Goal: Task Accomplishment & Management: Complete application form

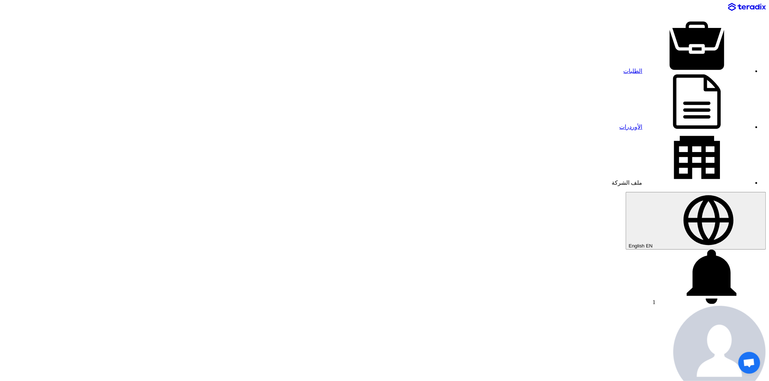
click at [657, 250] on icon at bounding box center [711, 277] width 109 height 54
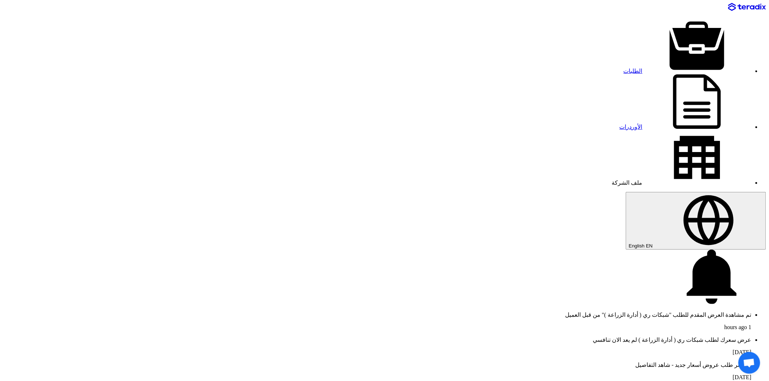
click at [232, 312] on p "تم مشاهدة العرض المقدم للطلب "شبكات ري ( أدارة الزراعة )" من قبل العميل" at bounding box center [377, 315] width 748 height 7
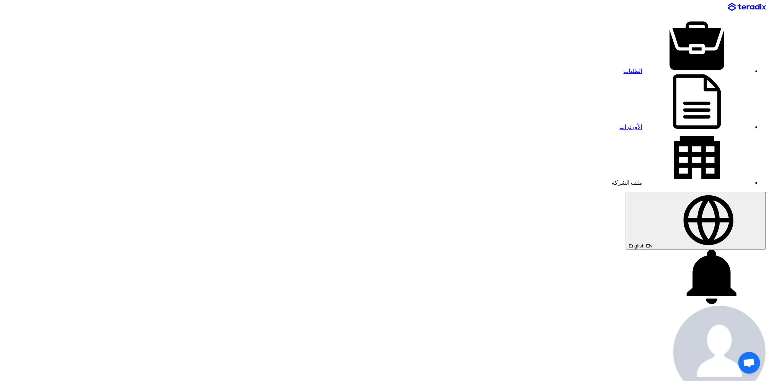
type input "5"
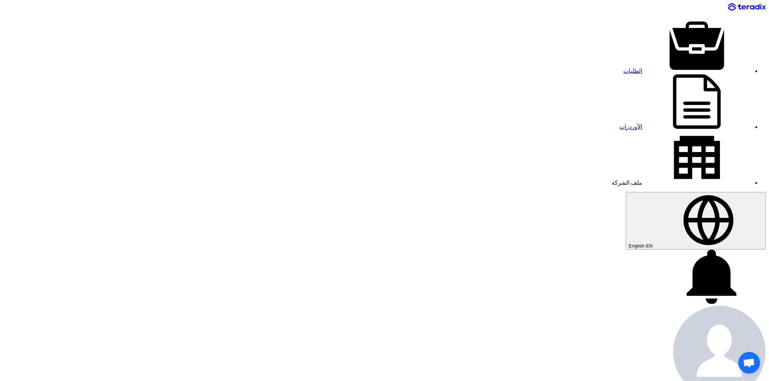
type input "4"
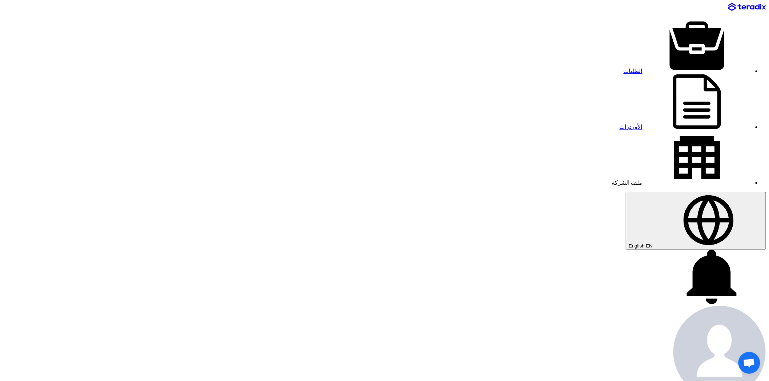
type input "4750"
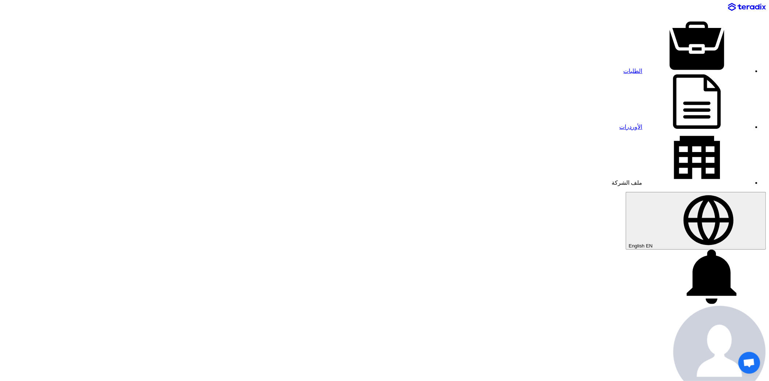
type input "3625"
type input "1125"
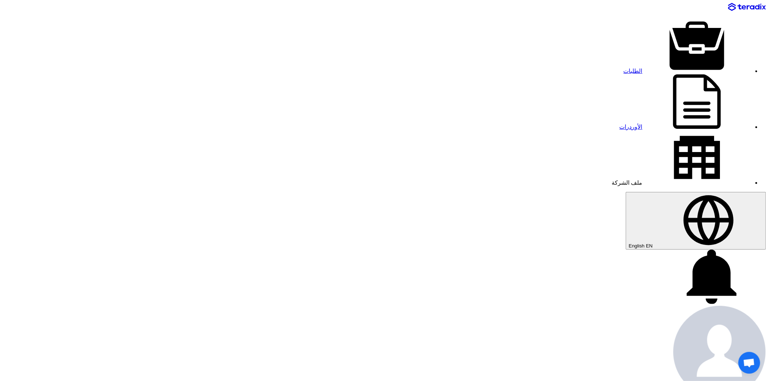
type input "320"
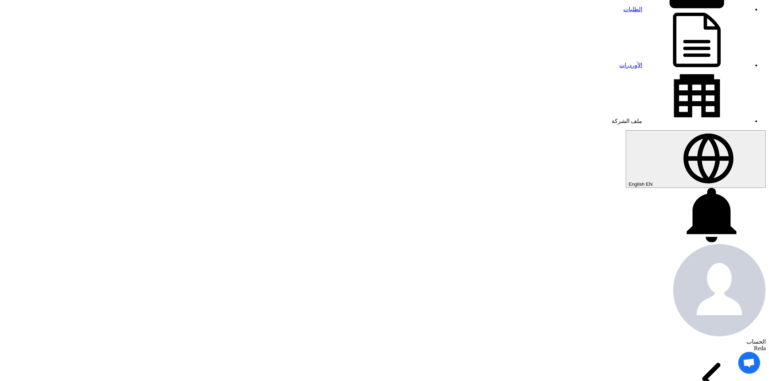
scroll to position [81, 0]
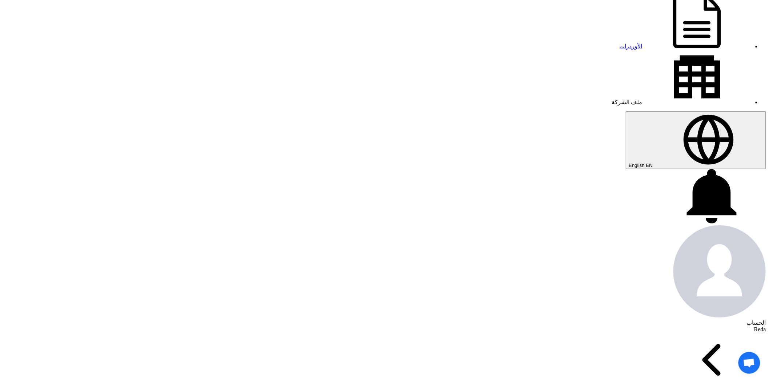
type input "895"
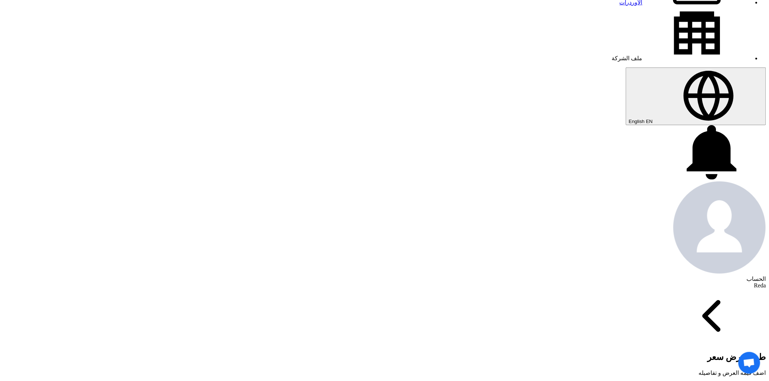
scroll to position [161, 0]
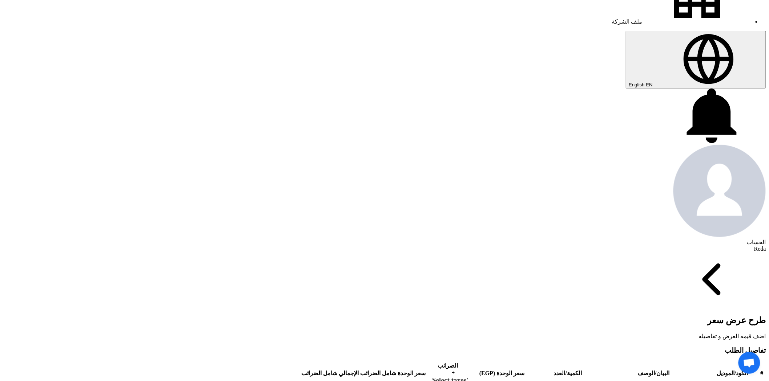
drag, startPoint x: 374, startPoint y: 271, endPoint x: 394, endPoint y: 270, distance: 20.0
type input "29"
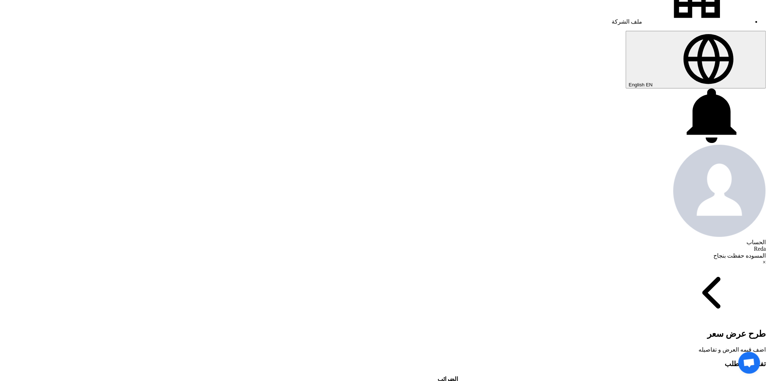
drag, startPoint x: 379, startPoint y: 311, endPoint x: 393, endPoint y: 313, distance: 13.9
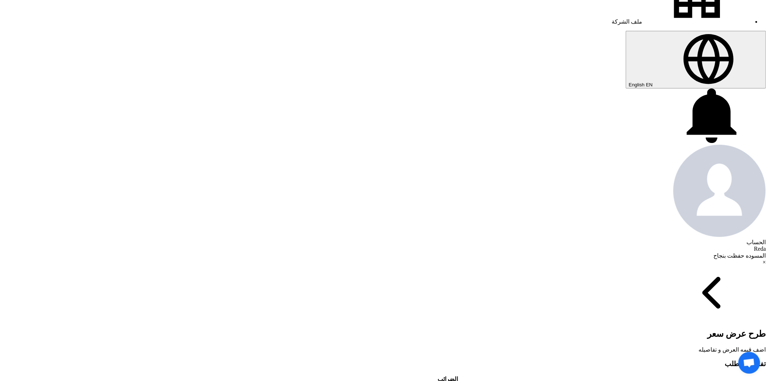
type input "6"
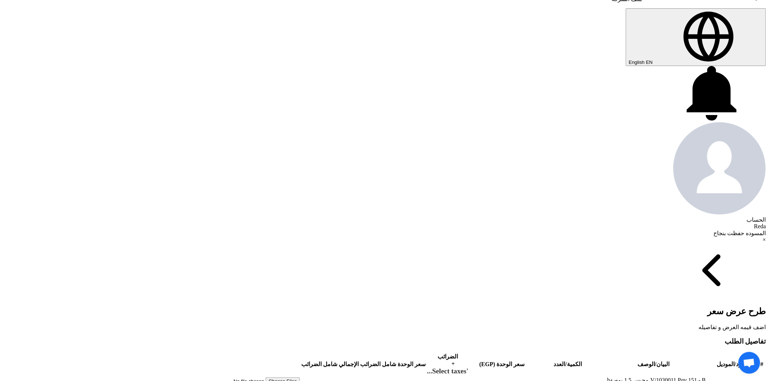
scroll to position [202, 0]
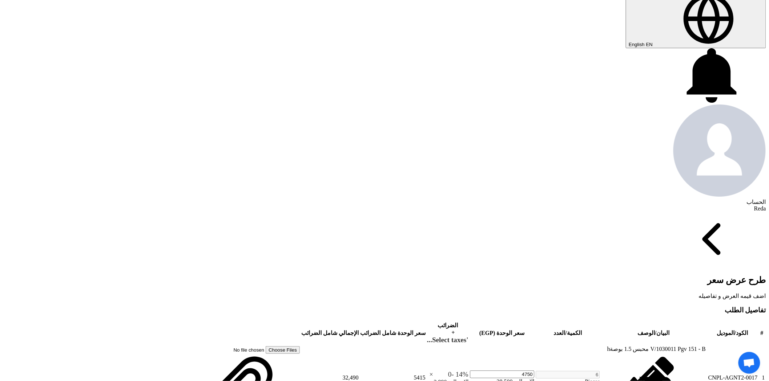
type input "6.9"
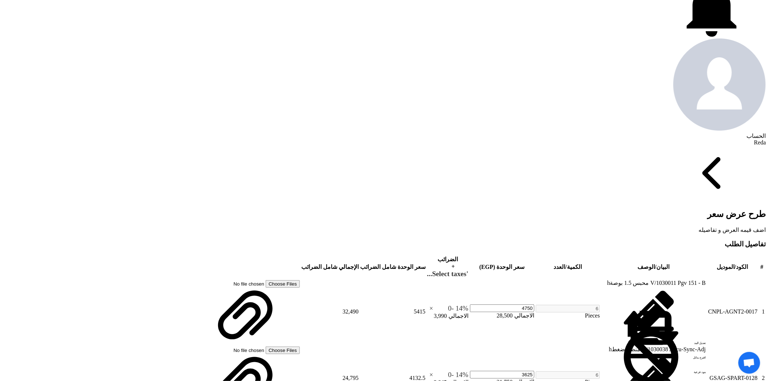
scroll to position [282, 0]
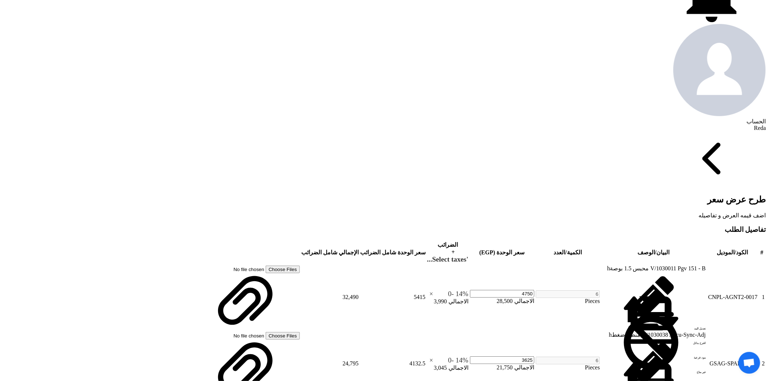
drag, startPoint x: 375, startPoint y: 275, endPoint x: 390, endPoint y: 275, distance: 14.5
drag, startPoint x: 372, startPoint y: 322, endPoint x: 398, endPoint y: 321, distance: 26.2
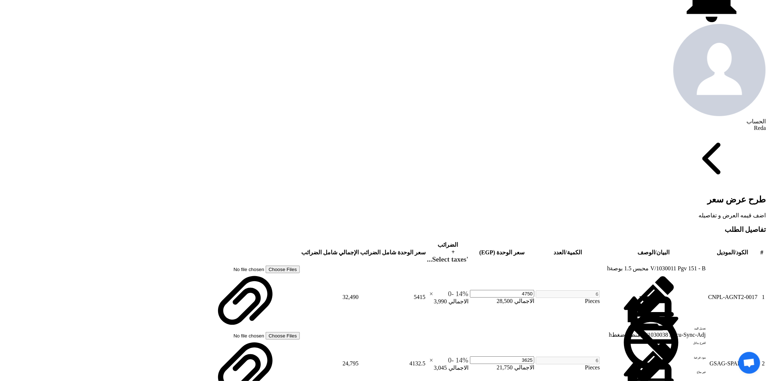
drag, startPoint x: 373, startPoint y: 237, endPoint x: 398, endPoint y: 242, distance: 24.9
drag, startPoint x: 371, startPoint y: 92, endPoint x: 396, endPoint y: 101, distance: 27.2
type input "47"
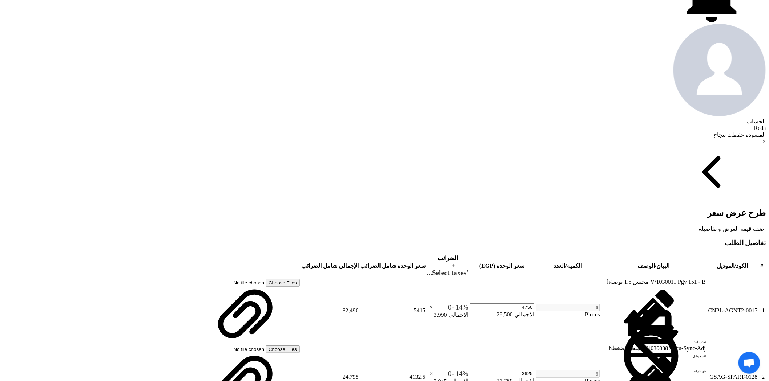
drag, startPoint x: 367, startPoint y: 231, endPoint x: 403, endPoint y: 233, distance: 35.6
drag, startPoint x: 388, startPoint y: 278, endPoint x: 408, endPoint y: 278, distance: 19.6
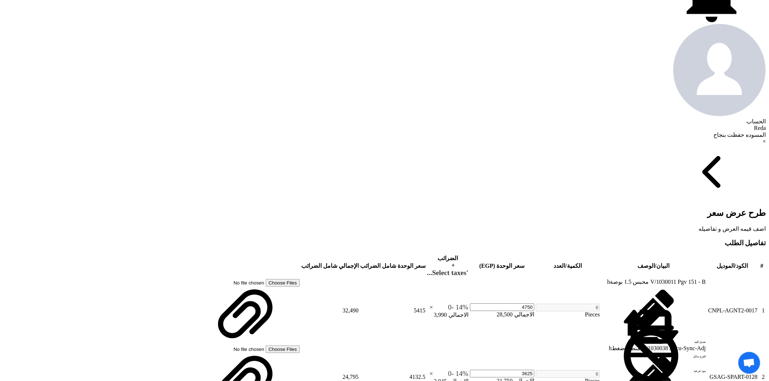
type input "3"
type input "3.9"
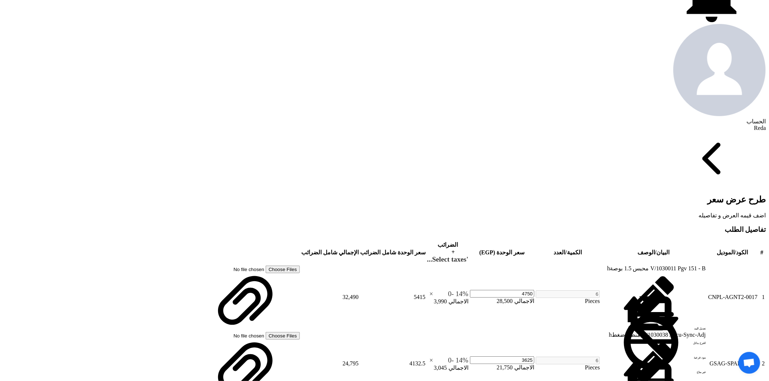
drag, startPoint x: 373, startPoint y: 324, endPoint x: 393, endPoint y: 324, distance: 19.3
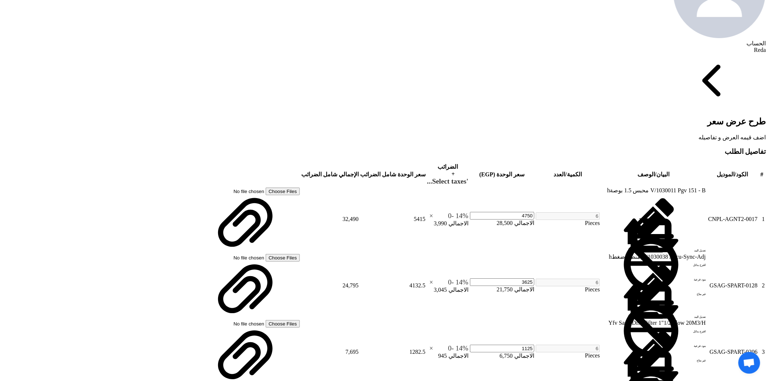
scroll to position [363, 0]
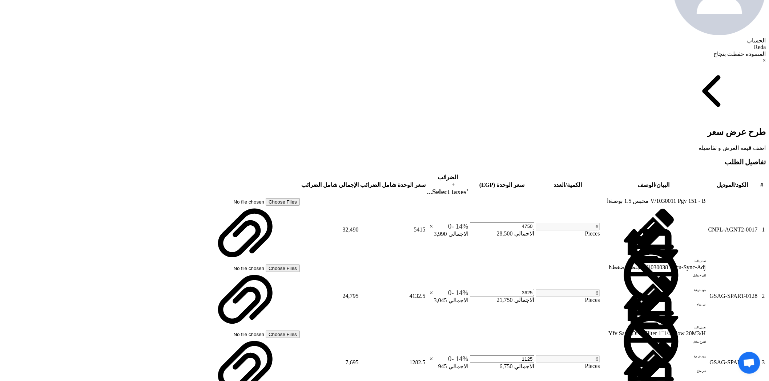
type input "6680"
drag, startPoint x: 368, startPoint y: 294, endPoint x: 399, endPoint y: 290, distance: 30.8
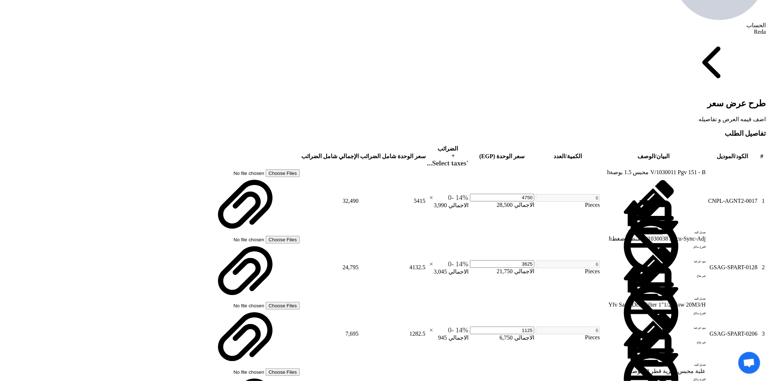
scroll to position [404, 0]
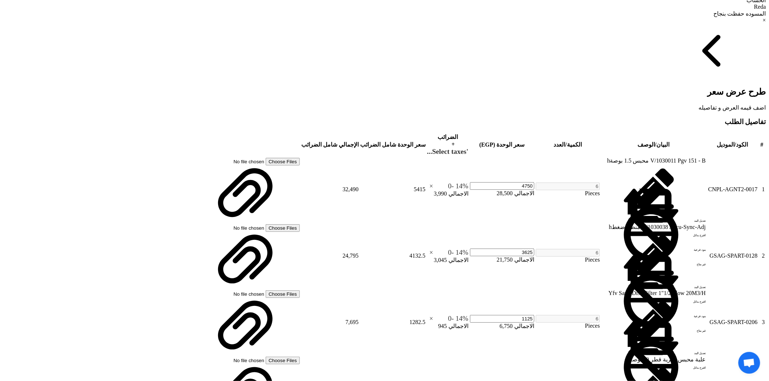
type input "2225"
drag, startPoint x: 373, startPoint y: 295, endPoint x: 401, endPoint y: 300, distance: 28.1
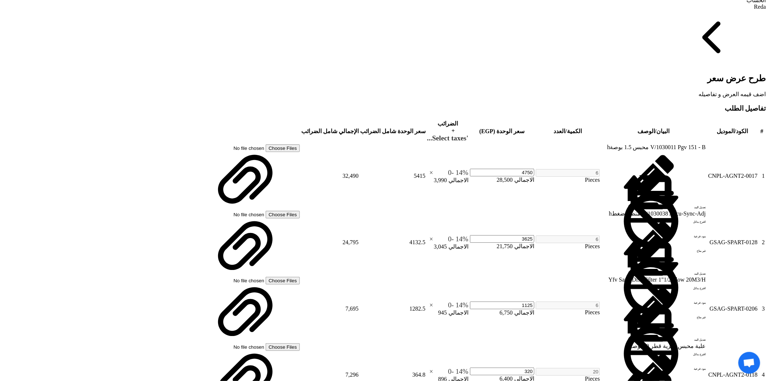
type input "7"
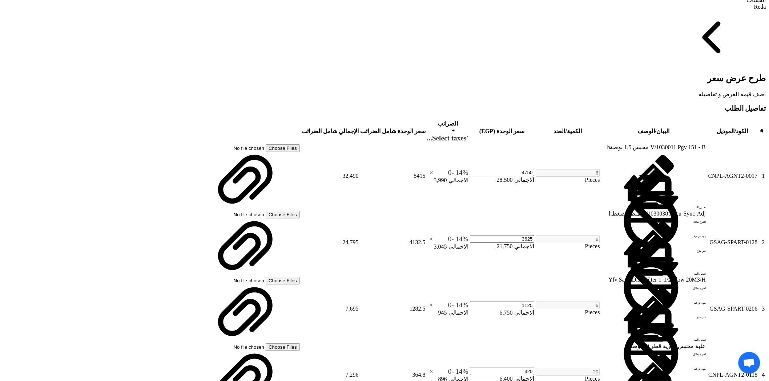
drag, startPoint x: 371, startPoint y: 293, endPoint x: 401, endPoint y: 295, distance: 29.5
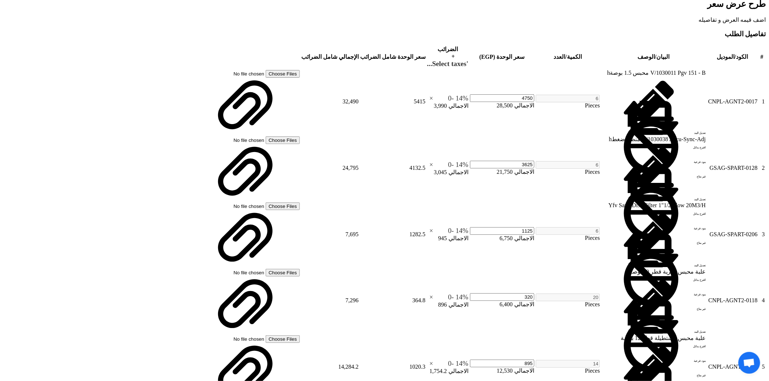
scroll to position [484, 0]
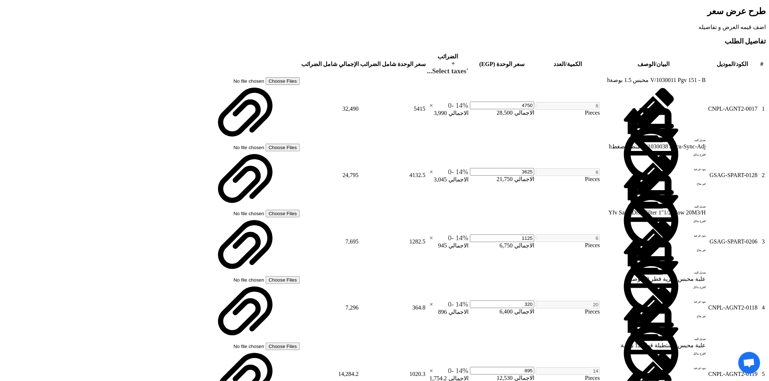
type input "7"
drag, startPoint x: 372, startPoint y: 258, endPoint x: 400, endPoint y: 256, distance: 28.4
type input "7"
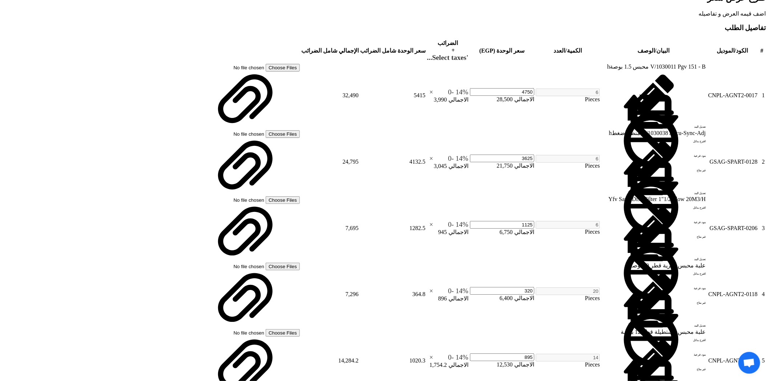
type input "5"
type input "5.5"
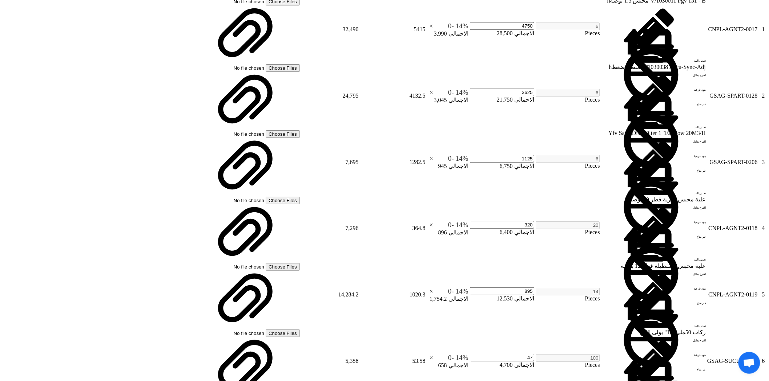
scroll to position [565, 0]
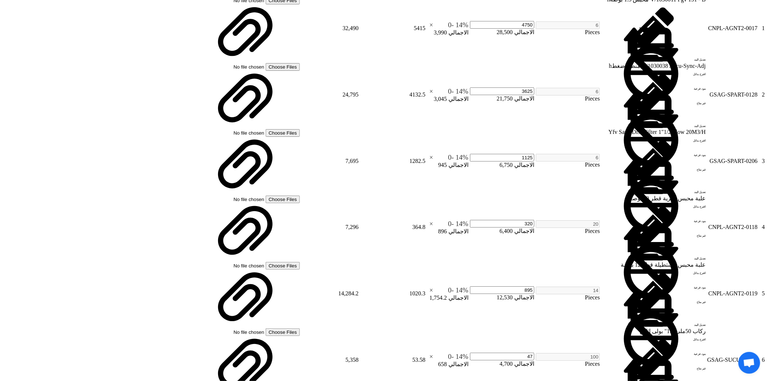
drag, startPoint x: 365, startPoint y: 269, endPoint x: 393, endPoint y: 269, distance: 28.7
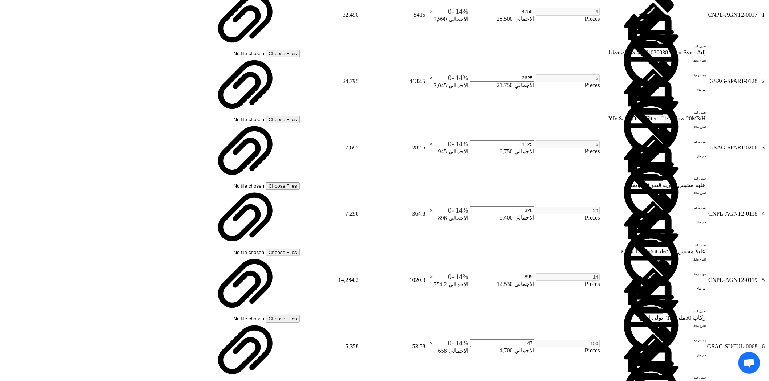
type input "7"
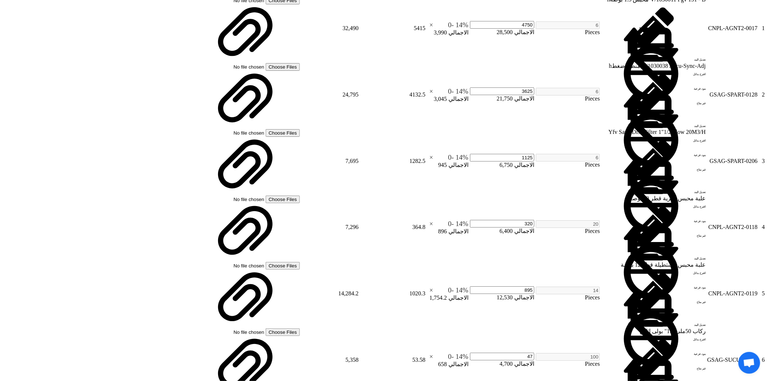
type input "7.40"
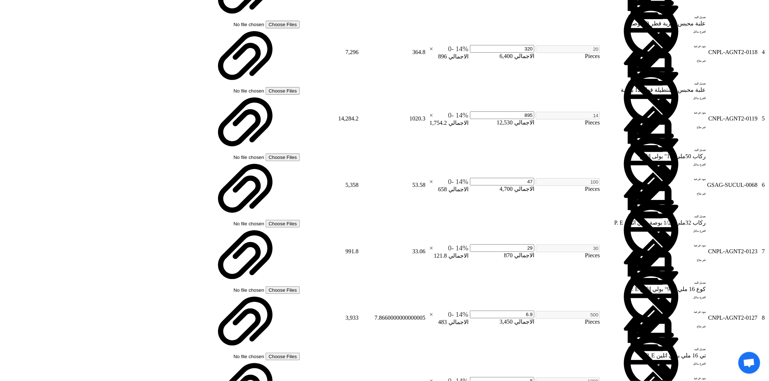
scroll to position [686, 0]
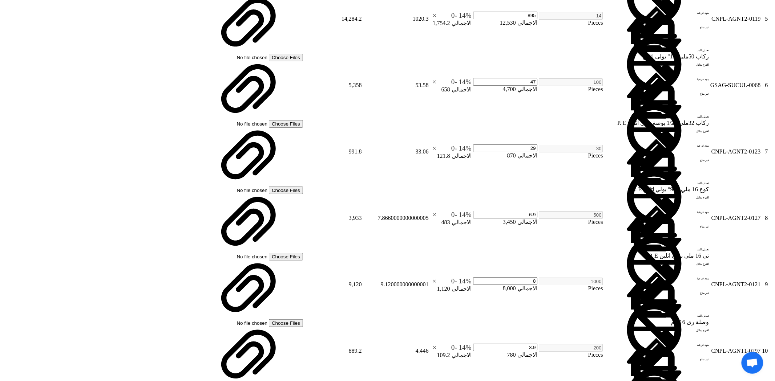
scroll to position [848, 0]
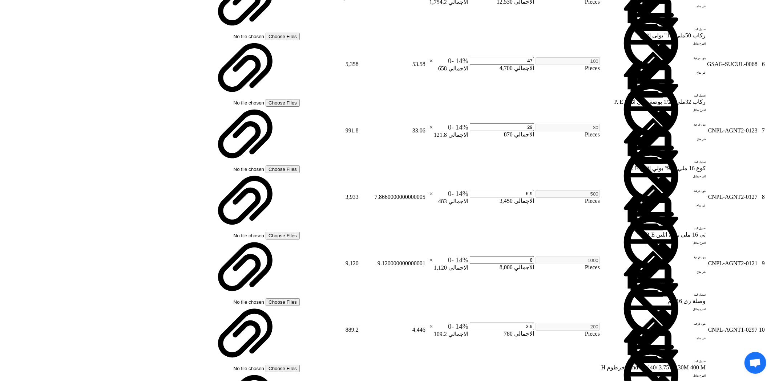
scroll to position [400, 0]
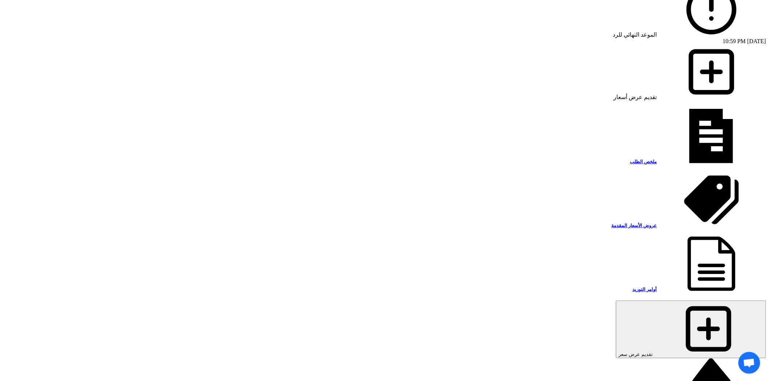
scroll to position [646, 0]
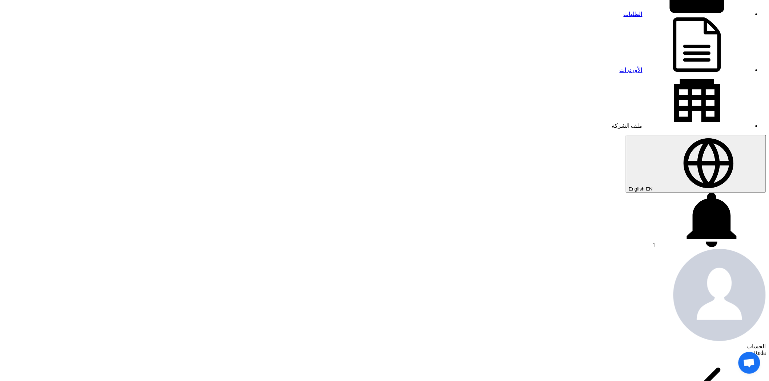
scroll to position [0, 0]
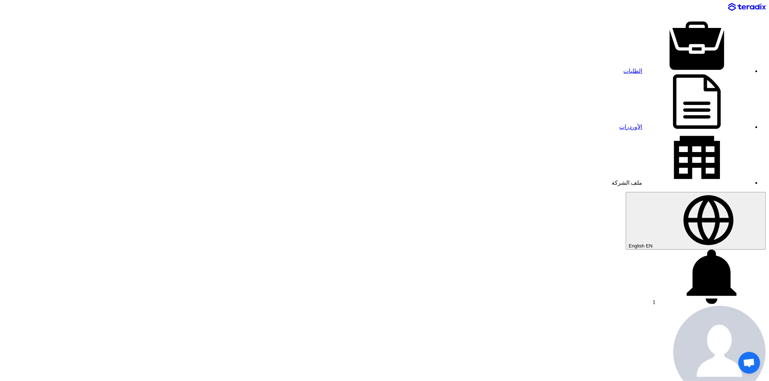
click at [657, 250] on icon at bounding box center [711, 277] width 109 height 54
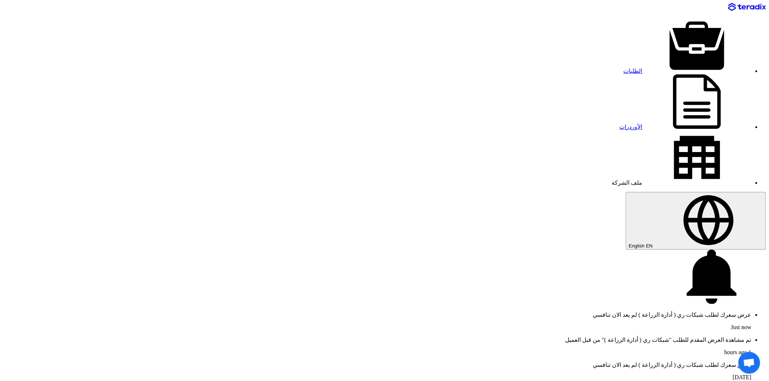
click at [242, 312] on p "عرض سعرك لطلب شبكات ري ( أدارة الزراعة ) لم يعد الان تنافسي" at bounding box center [377, 315] width 748 height 7
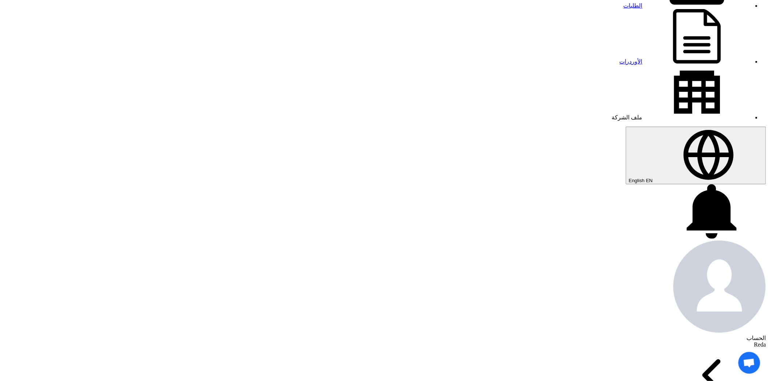
scroll to position [137, 0]
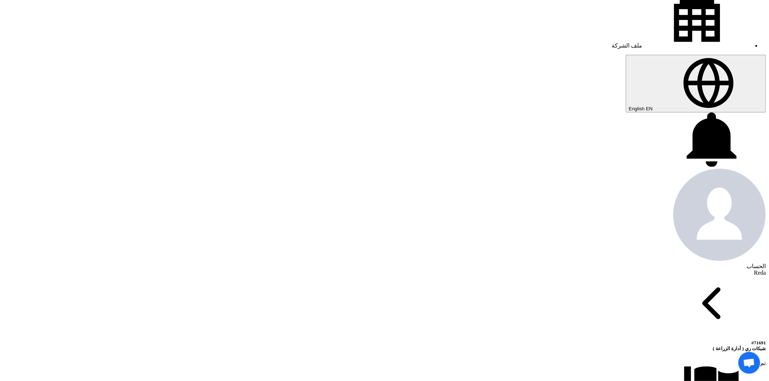
drag, startPoint x: 425, startPoint y: 130, endPoint x: 447, endPoint y: 133, distance: 22.0
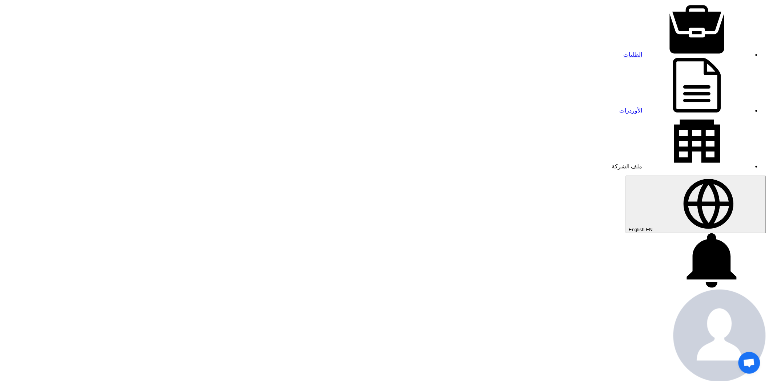
scroll to position [0, 0]
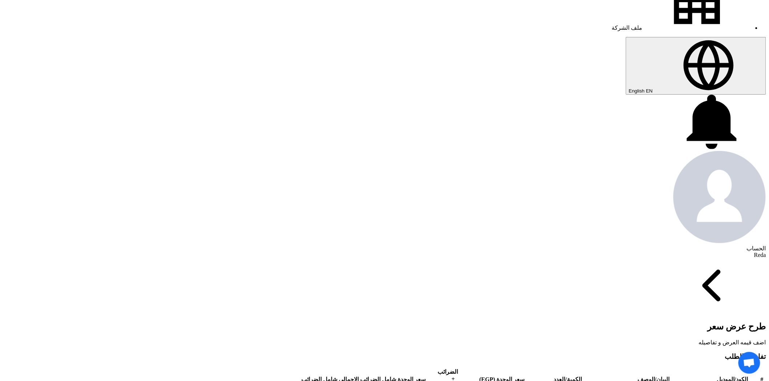
scroll to position [57, 0]
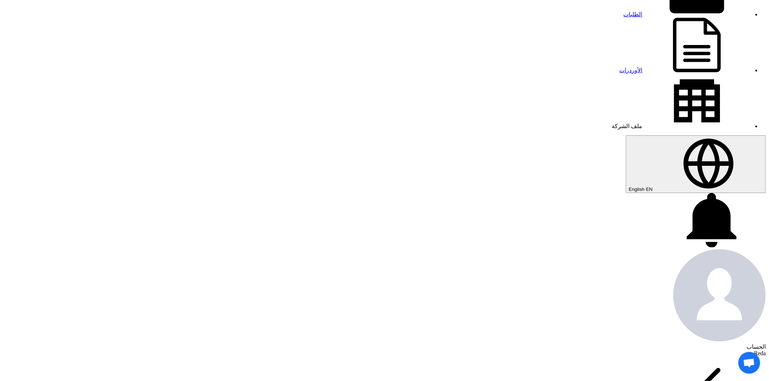
drag, startPoint x: 372, startPoint y: 98, endPoint x: 389, endPoint y: 97, distance: 17.5
type input "4150"
drag, startPoint x: 367, startPoint y: 142, endPoint x: 395, endPoint y: 143, distance: 28.0
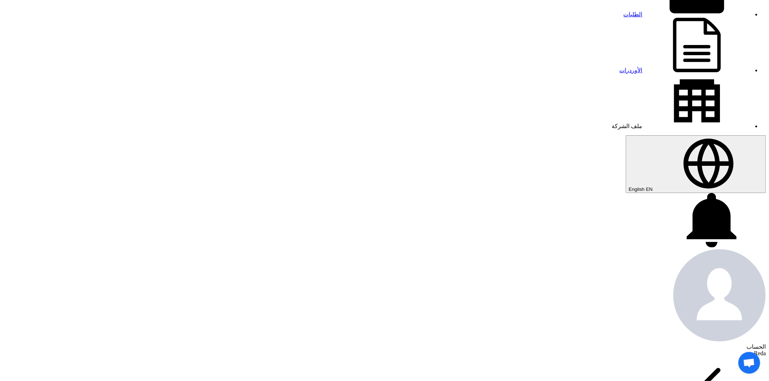
type input "3350"
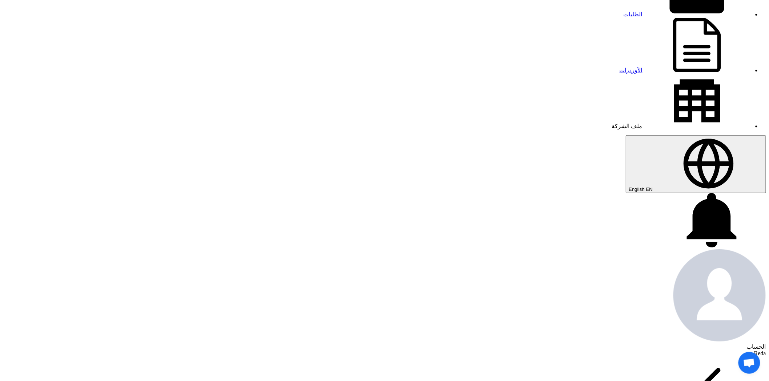
type input "1050"
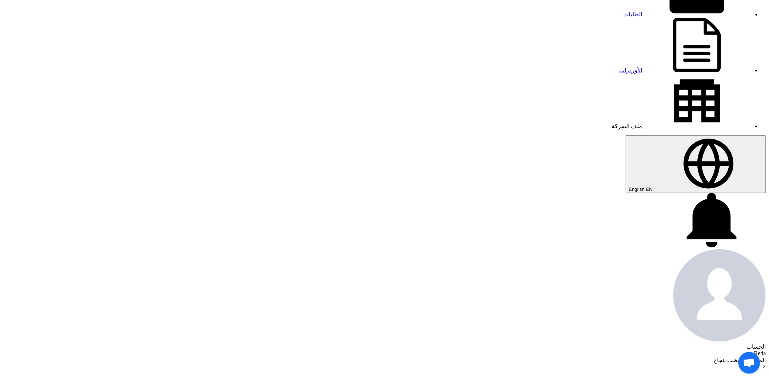
type input "310"
type input "825"
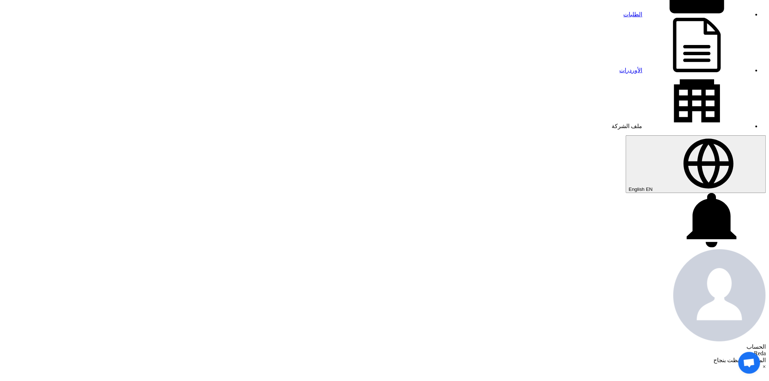
type input "43"
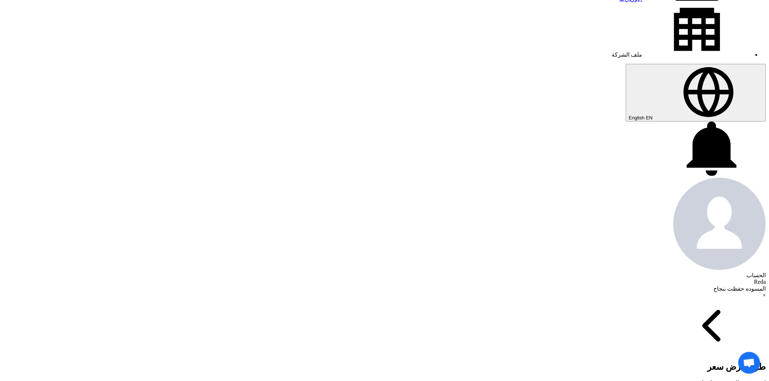
scroll to position [137, 0]
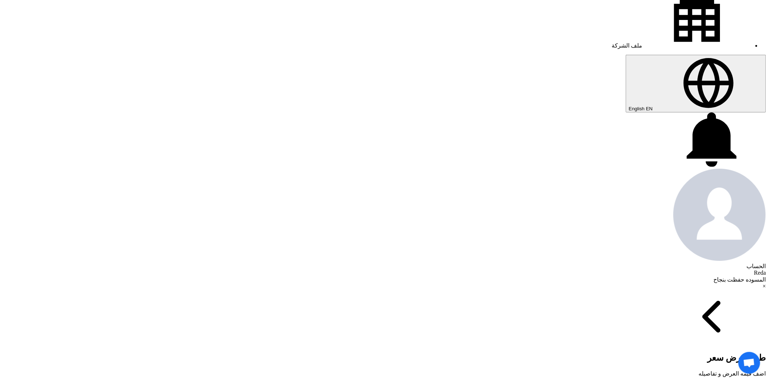
type input "26"
type input "26.5"
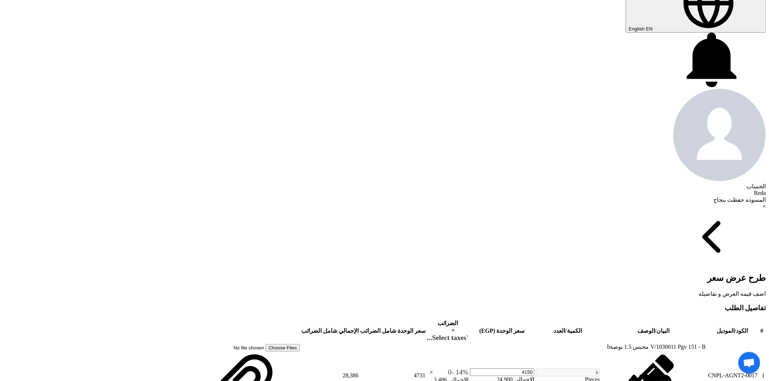
scroll to position [218, 0]
type input "6"
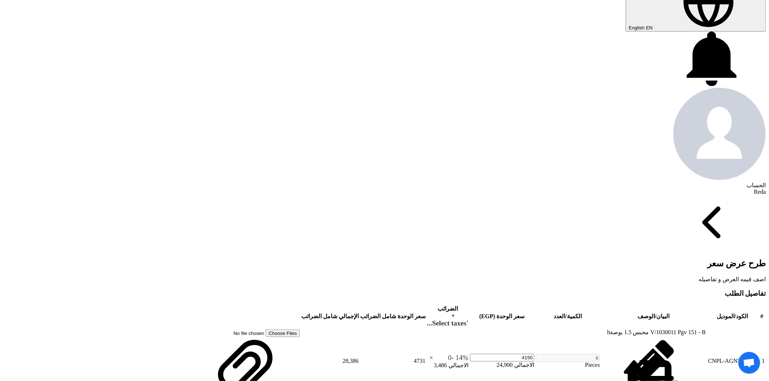
type input "7"
type input "7.75"
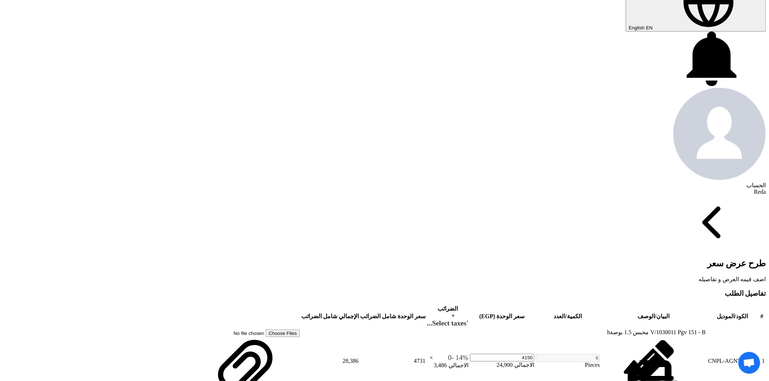
type input "3"
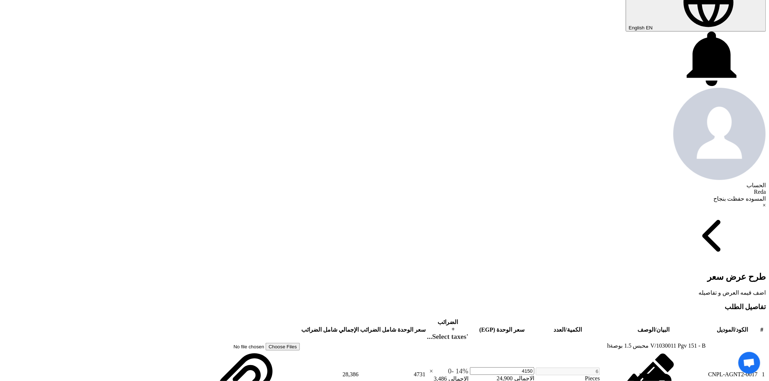
type input "3.25"
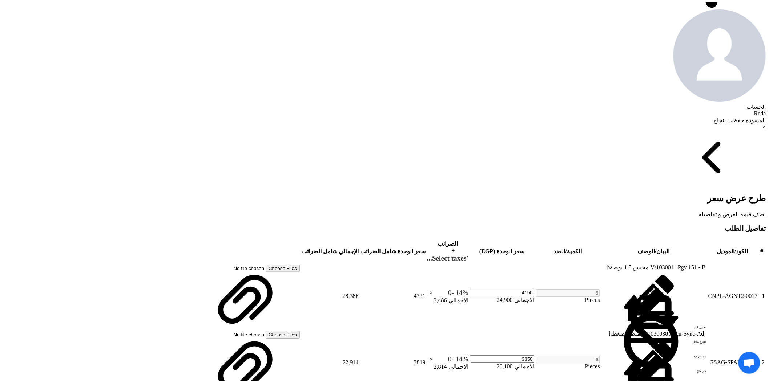
scroll to position [299, 0]
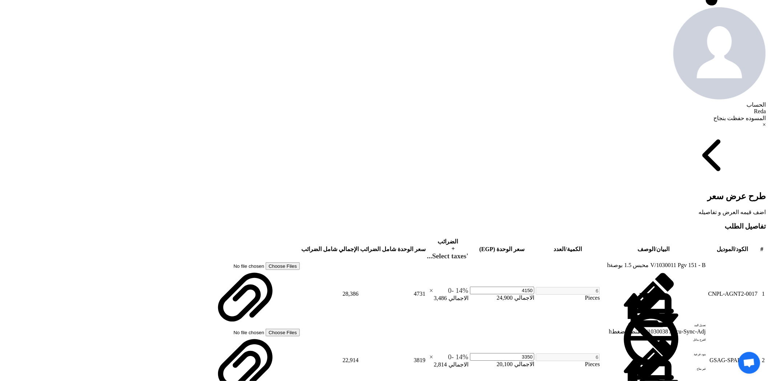
type input "6250"
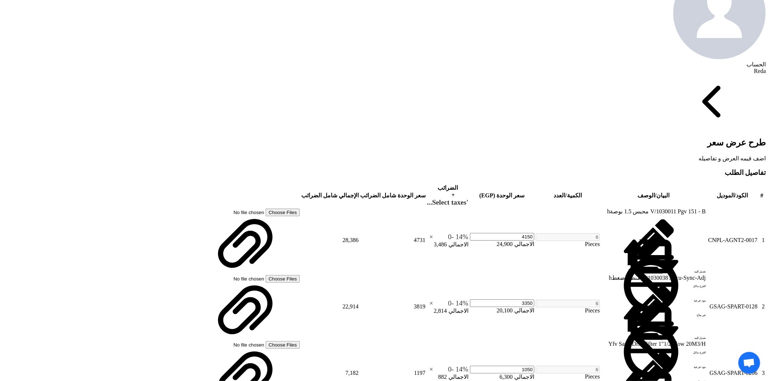
type input "2175"
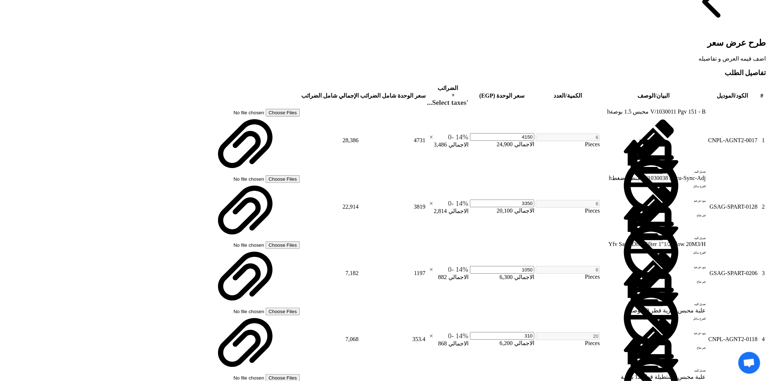
scroll to position [460, 0]
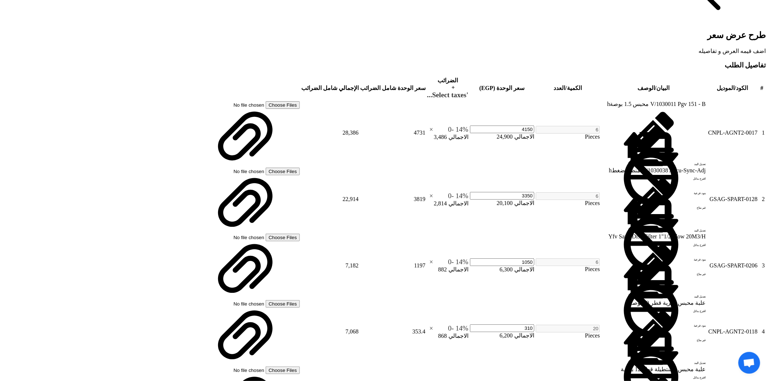
type input "6"
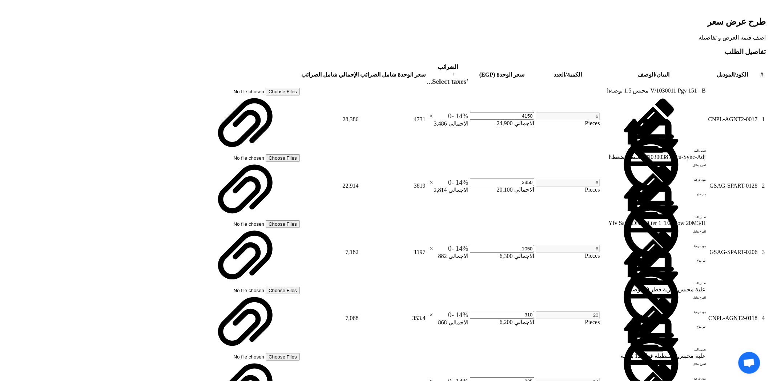
type input "6.85"
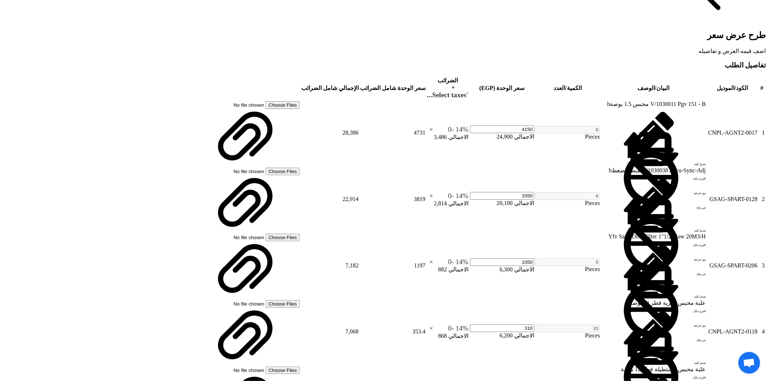
type input "6"
type input "6.85"
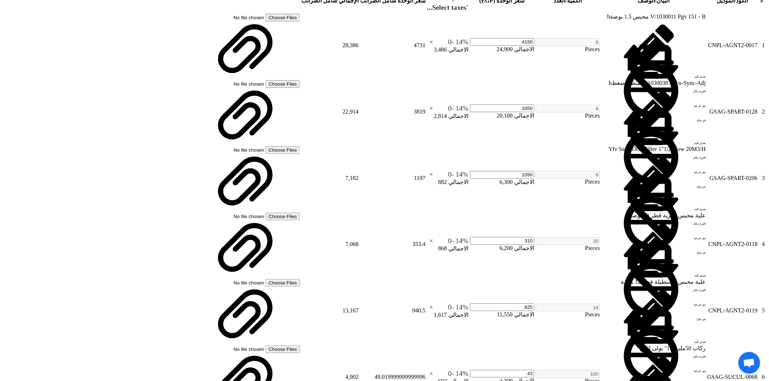
scroll to position [541, 0]
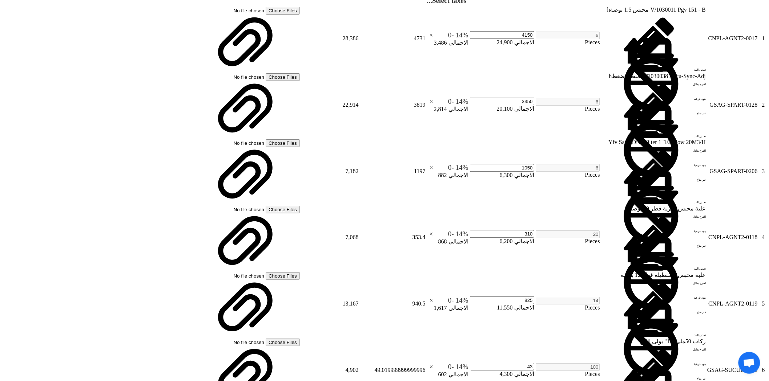
type input "5"
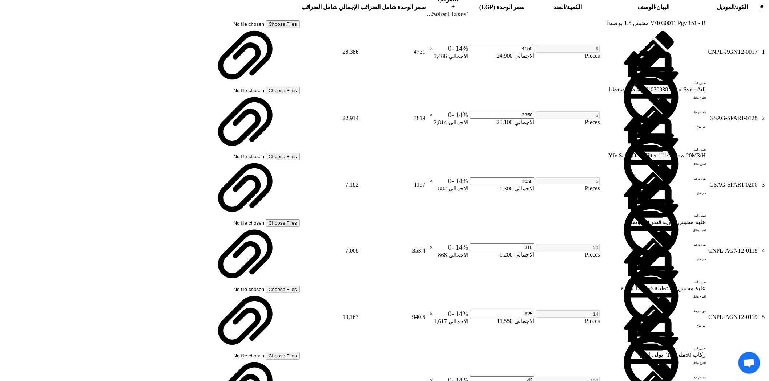
type input "7"
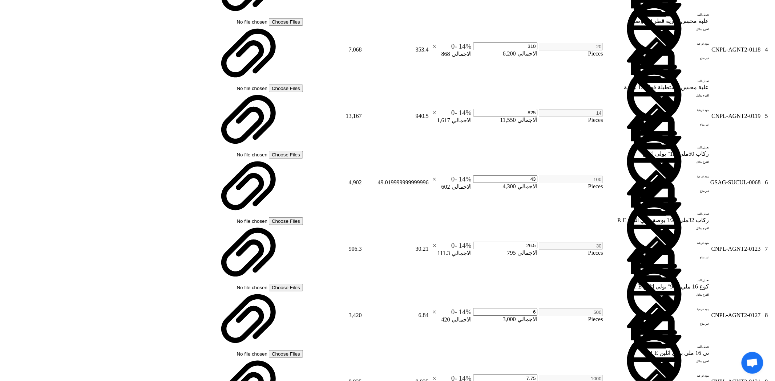
scroll to position [743, 0]
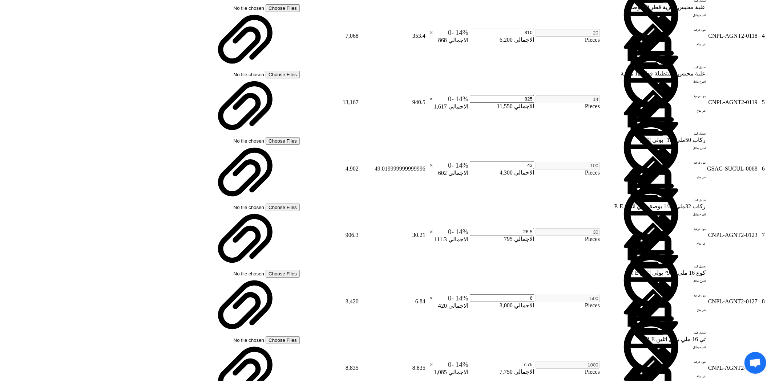
scroll to position [400, 0]
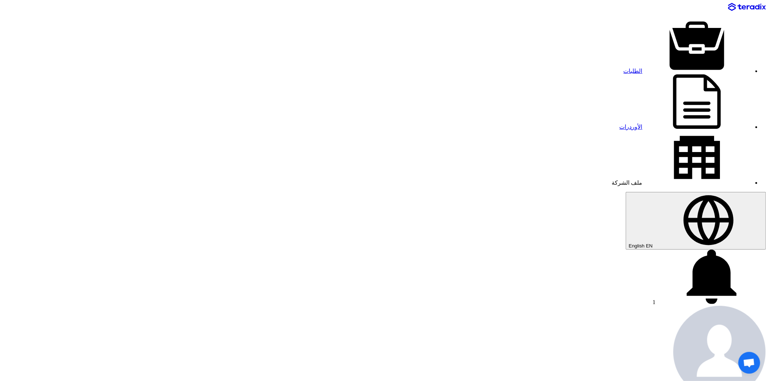
click at [687, 250] on use at bounding box center [712, 277] width 50 height 54
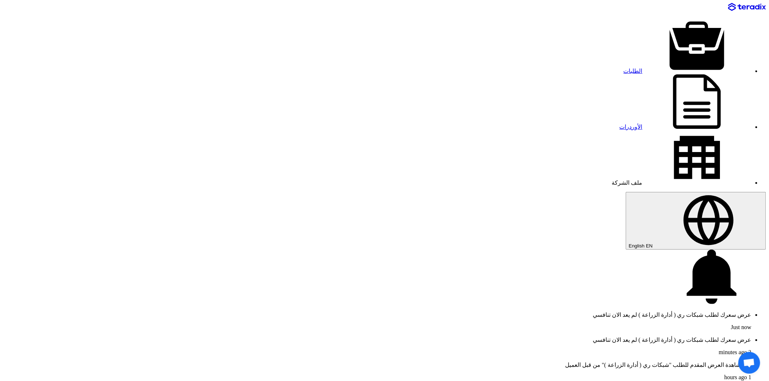
click at [271, 312] on p "عرض سعرك لطلب شبكات ري ( أدارة الزراعة ) لم يعد الان تنافسي" at bounding box center [377, 315] width 748 height 7
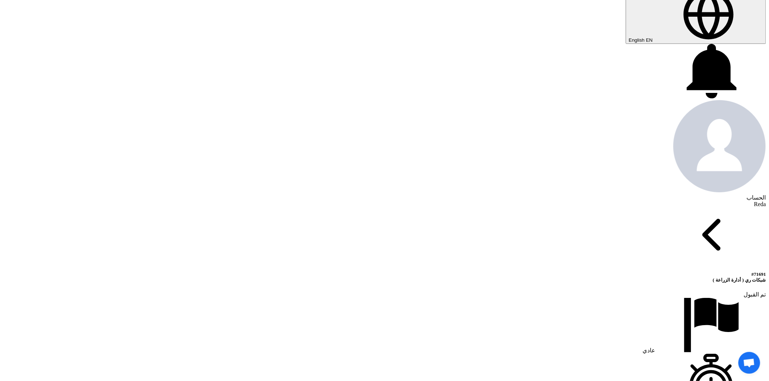
scroll to position [137, 0]
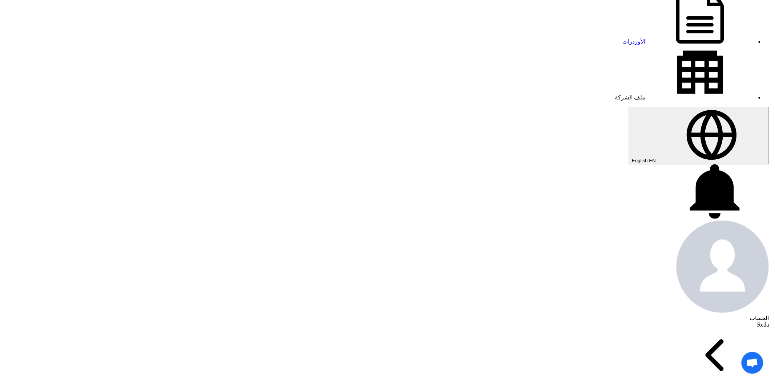
scroll to position [16, 0]
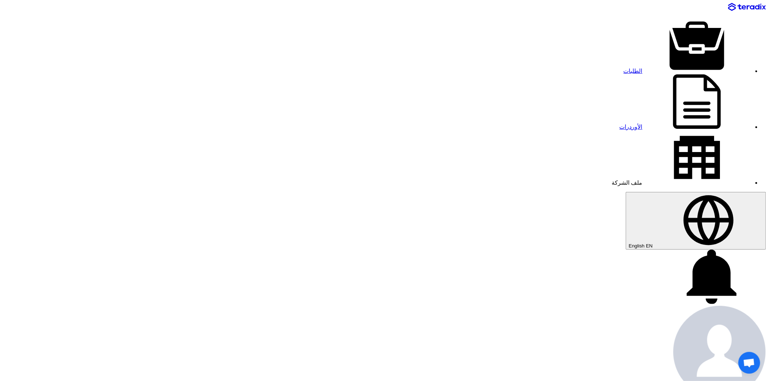
type input "4000"
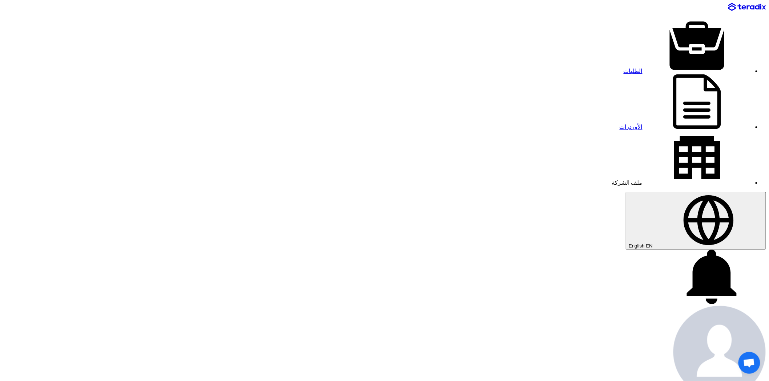
type input "3150"
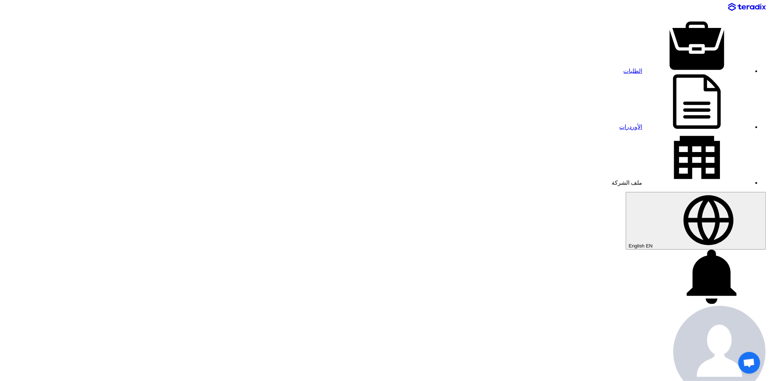
type input "1000"
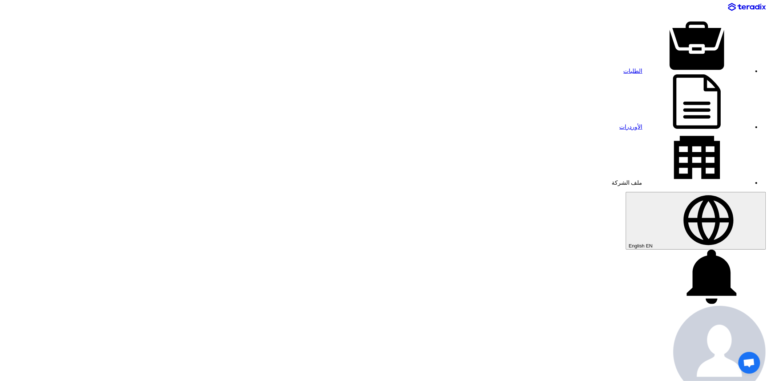
type input "300"
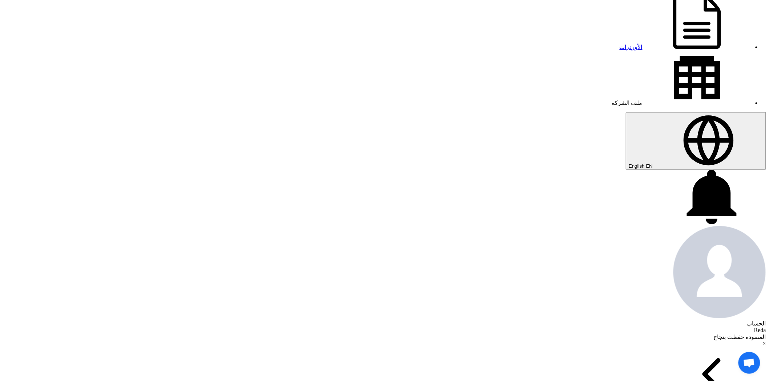
scroll to position [81, 0]
type input "800"
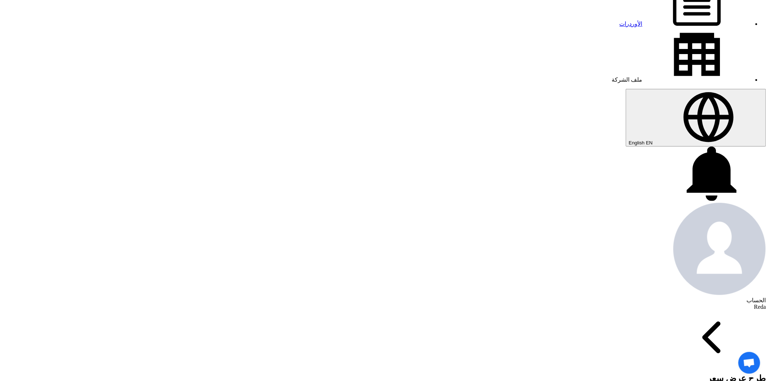
scroll to position [161, 0]
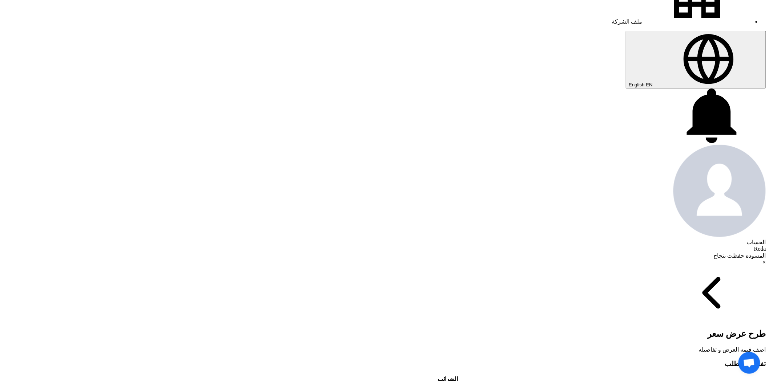
type input "40"
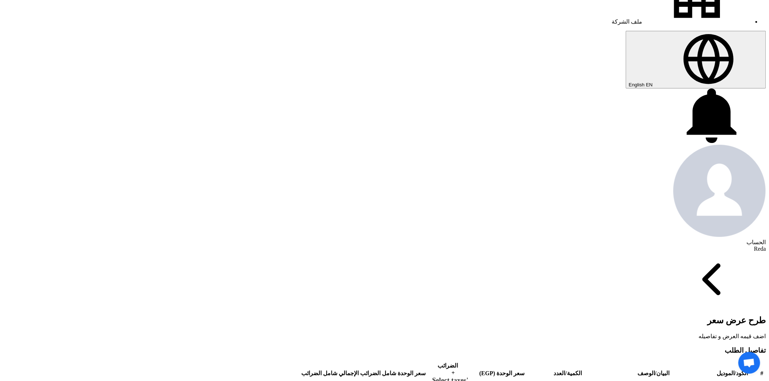
type input "25"
type input "5"
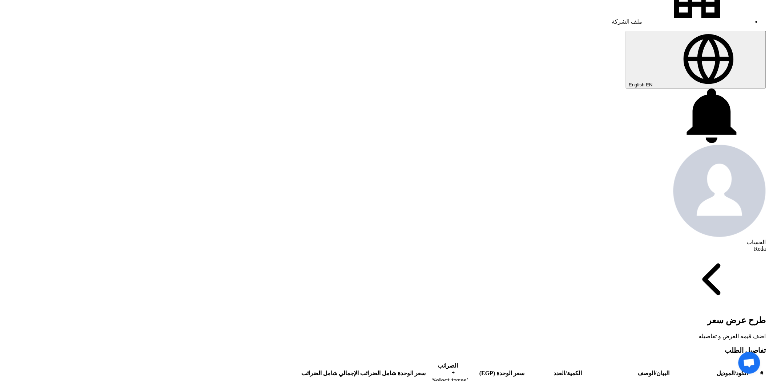
type input "5.75"
type input "7"
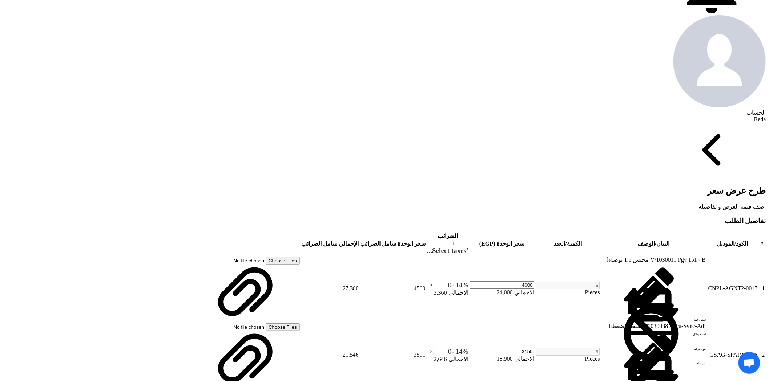
scroll to position [323, 0]
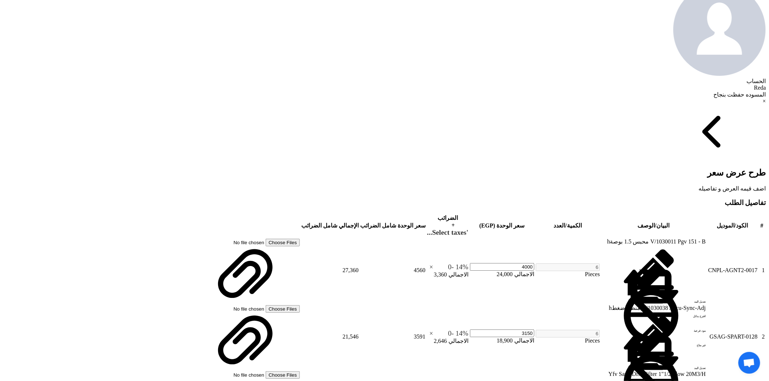
type input "7.25"
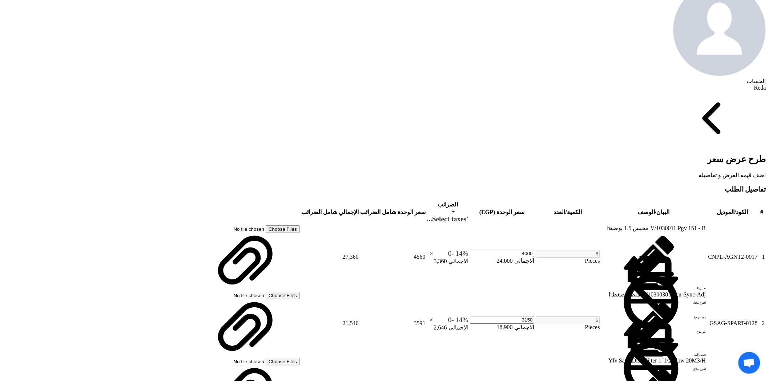
type input "3"
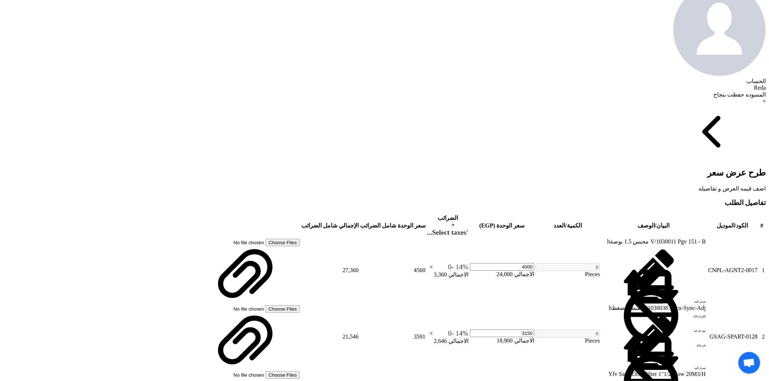
type input "6000"
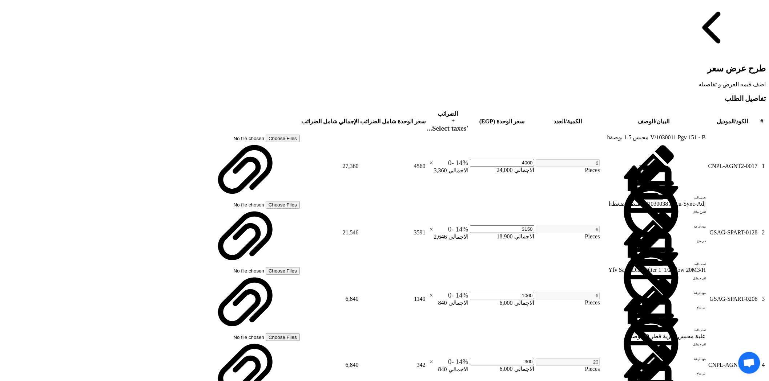
scroll to position [444, 0]
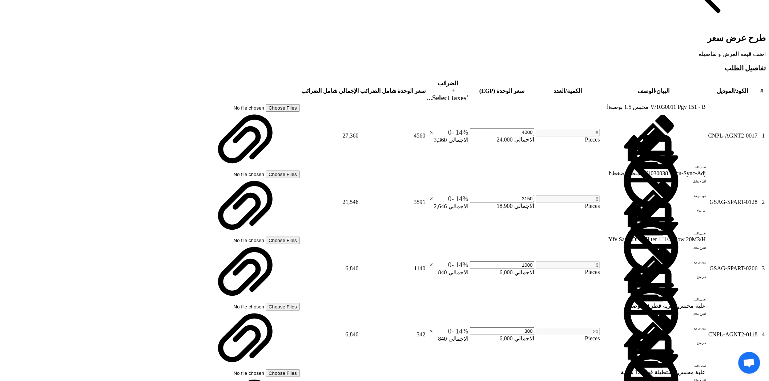
type input "2050"
type input "6"
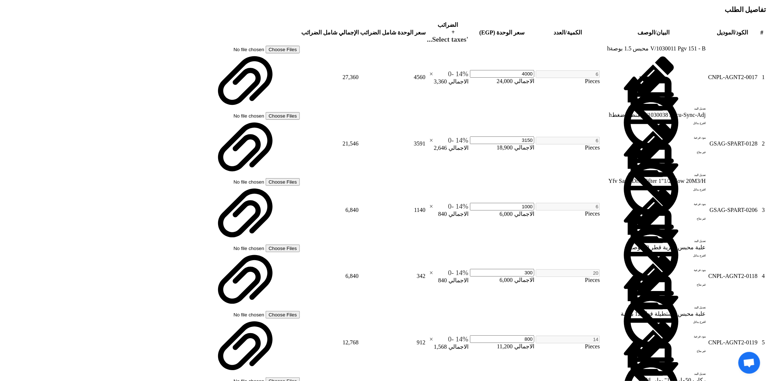
scroll to position [525, 0]
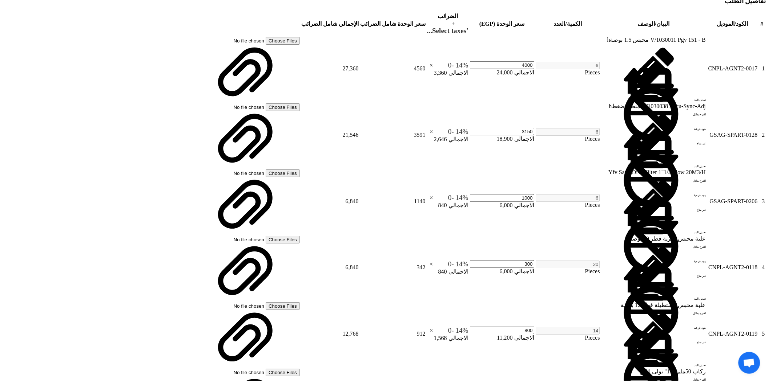
type input "6"
type input "4"
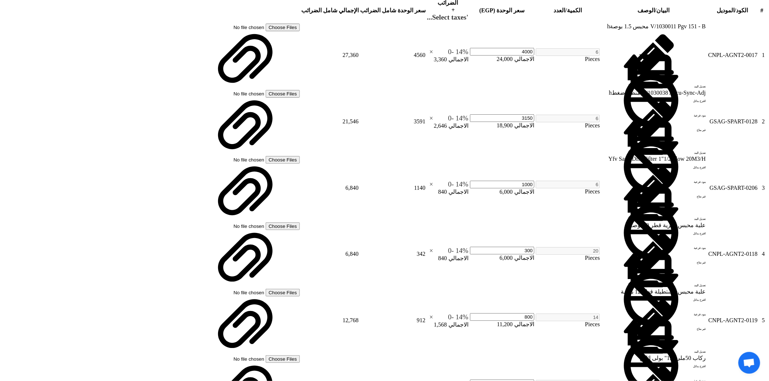
type input "4.75"
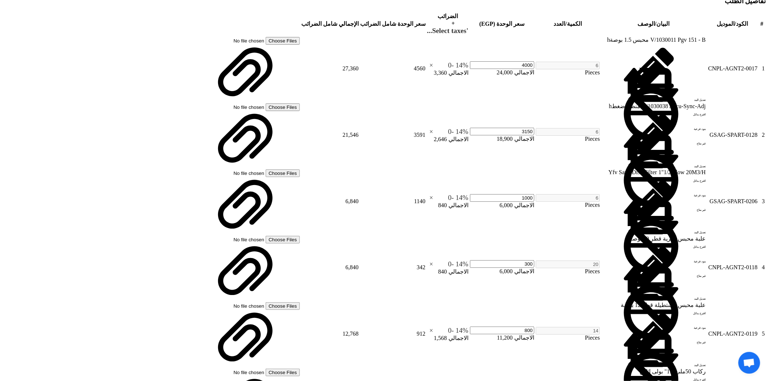
type input "6"
type input "6.75"
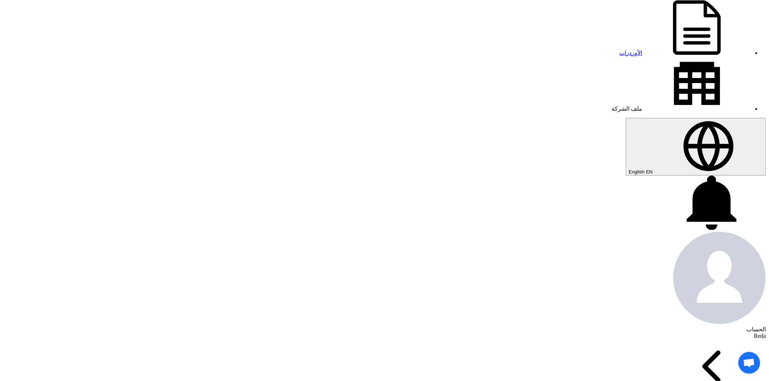
scroll to position [0, 0]
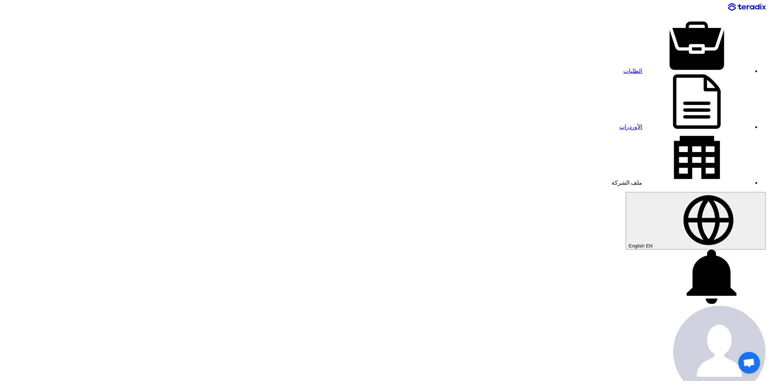
type input "4150"
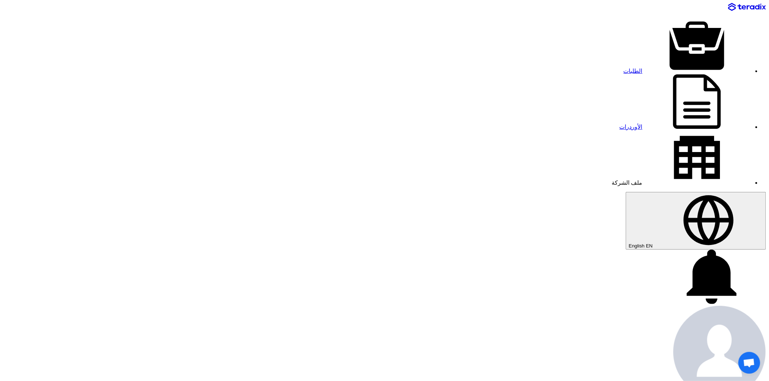
type input "1050"
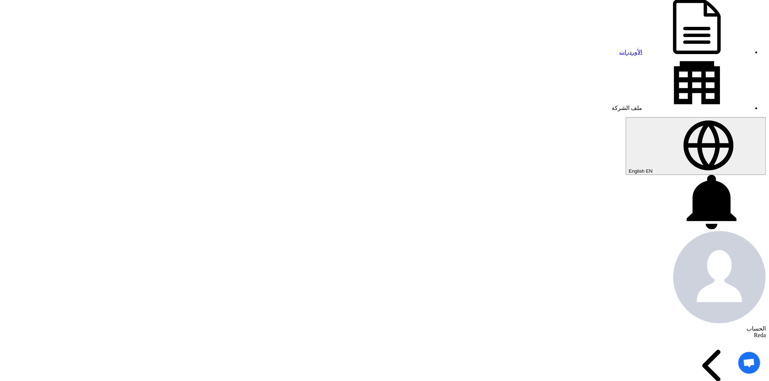
scroll to position [81, 0]
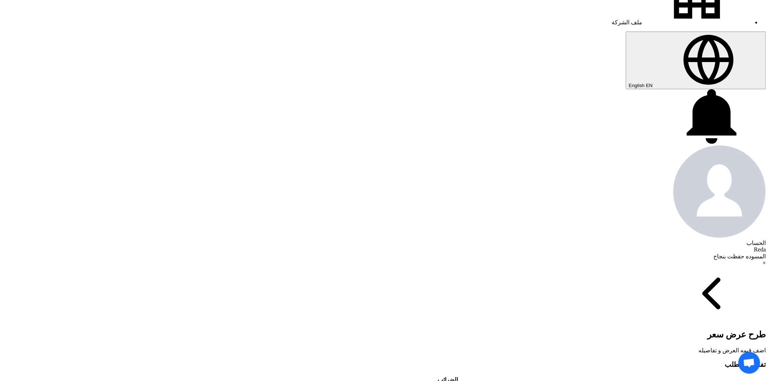
scroll to position [161, 0]
type input "41"
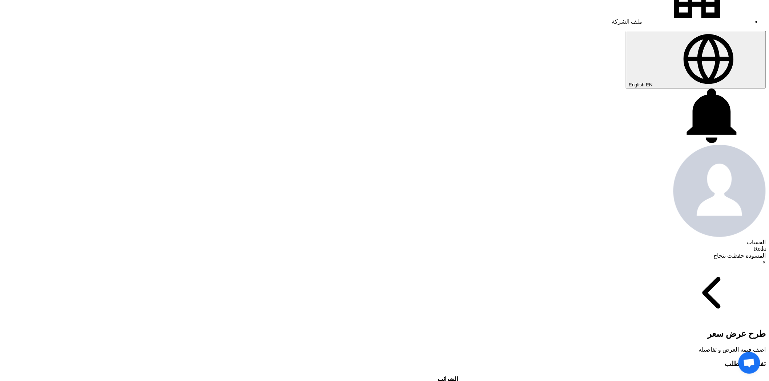
type input "27"
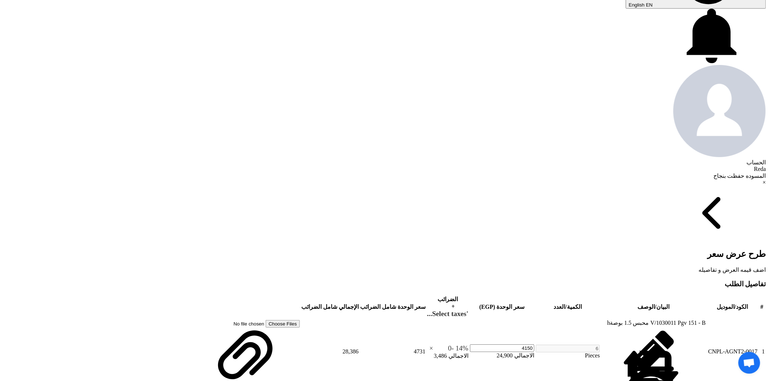
scroll to position [242, 0]
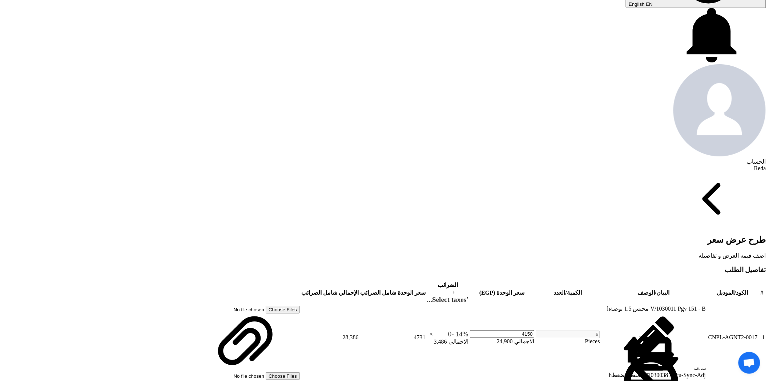
type input "6"
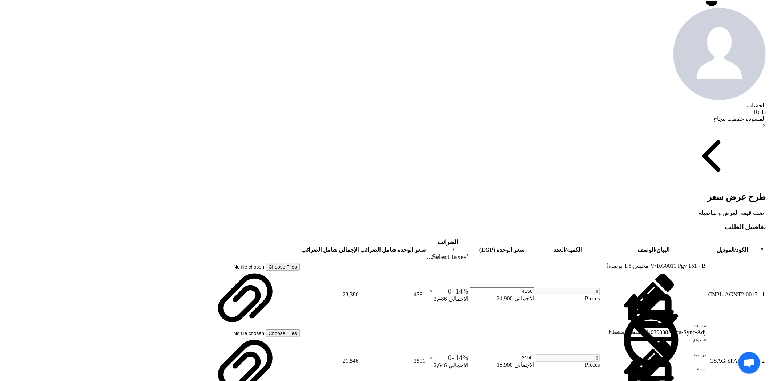
scroll to position [323, 0]
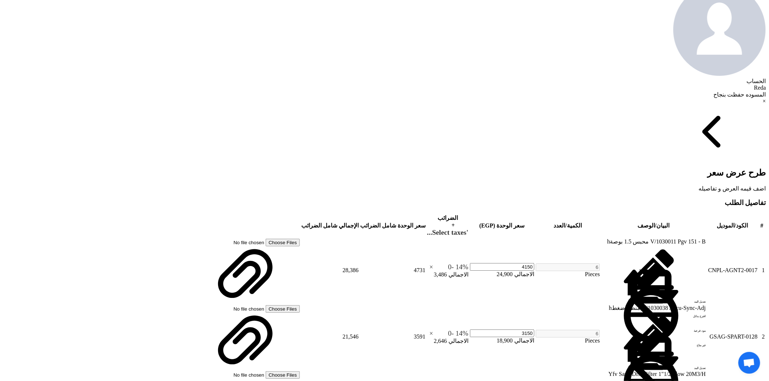
type input "8"
type input "4"
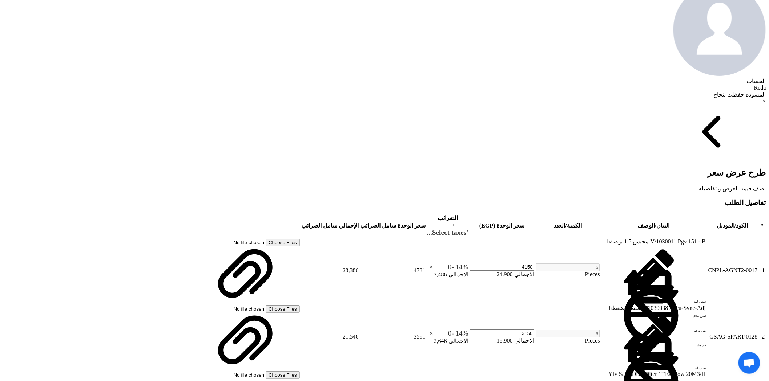
type input "6200"
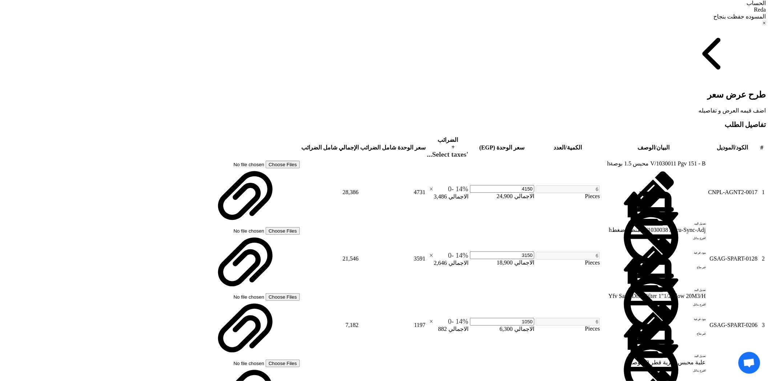
scroll to position [404, 0]
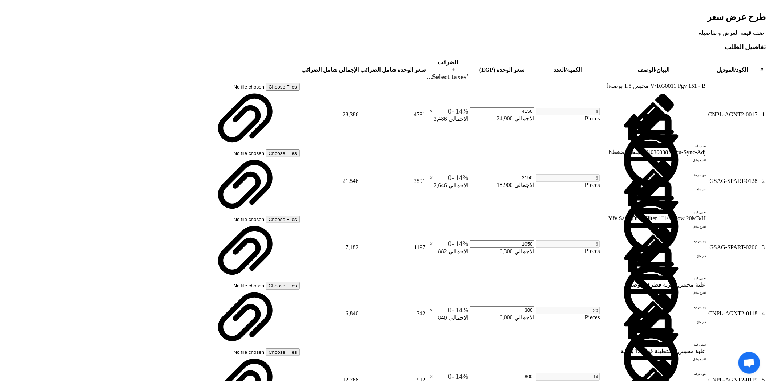
scroll to position [484, 0]
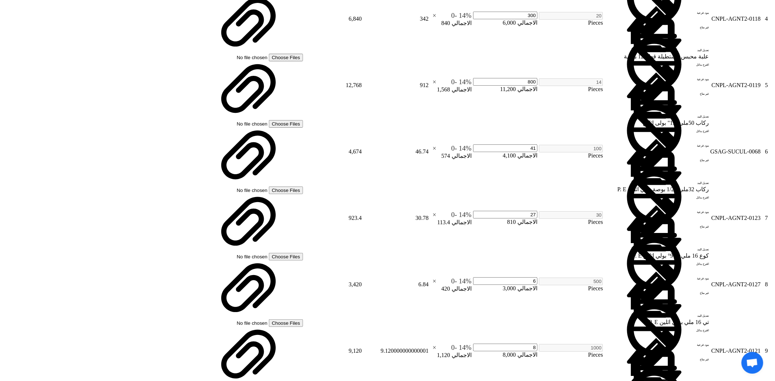
scroll to position [767, 0]
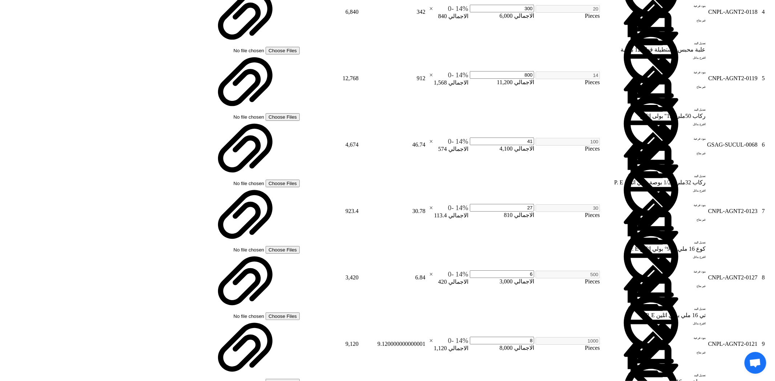
scroll to position [400, 0]
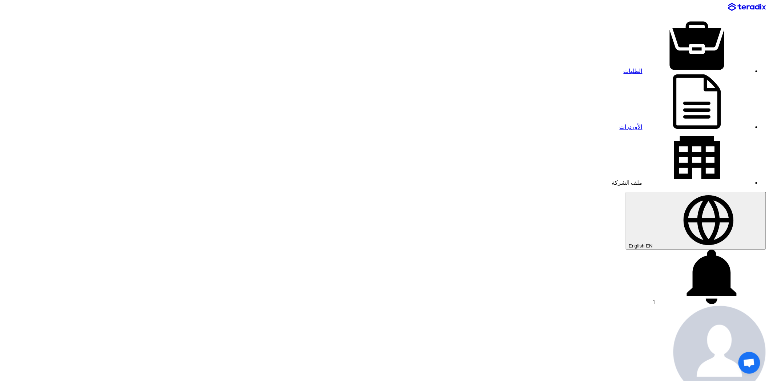
click at [657, 250] on icon at bounding box center [711, 277] width 109 height 54
